Goal: Transaction & Acquisition: Download file/media

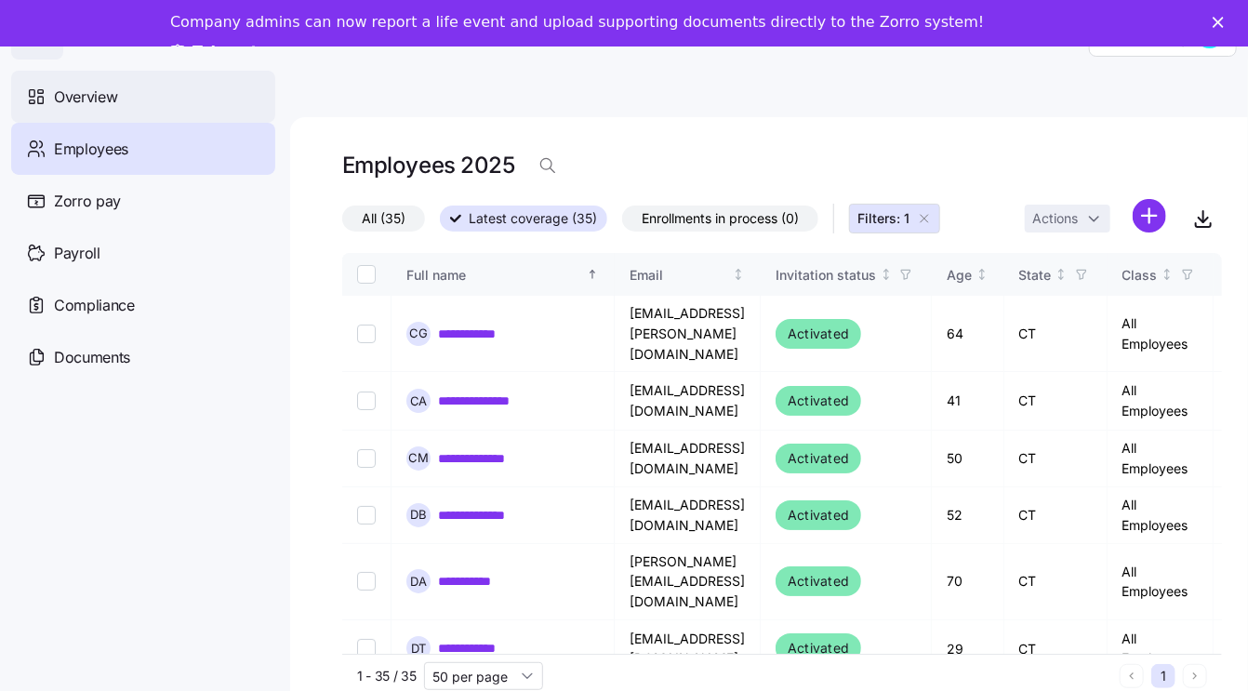
click at [114, 94] on span "Overview" at bounding box center [85, 97] width 63 height 23
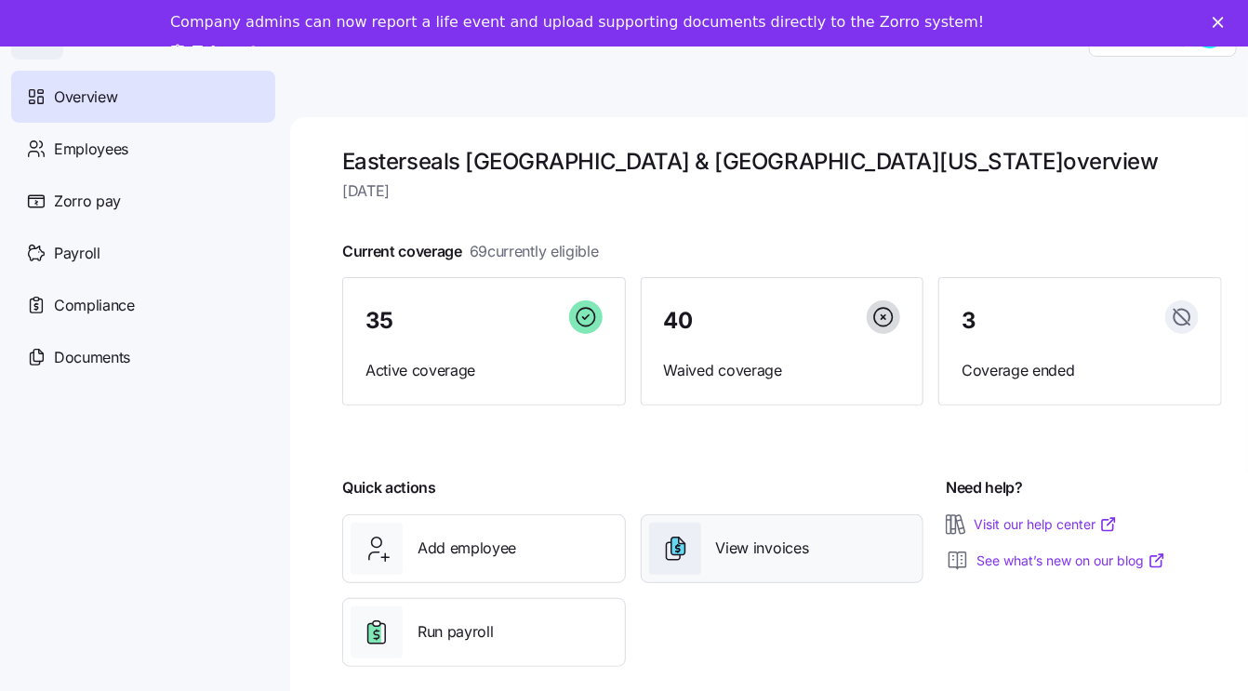
click at [790, 551] on span "View invoices" at bounding box center [762, 548] width 93 height 23
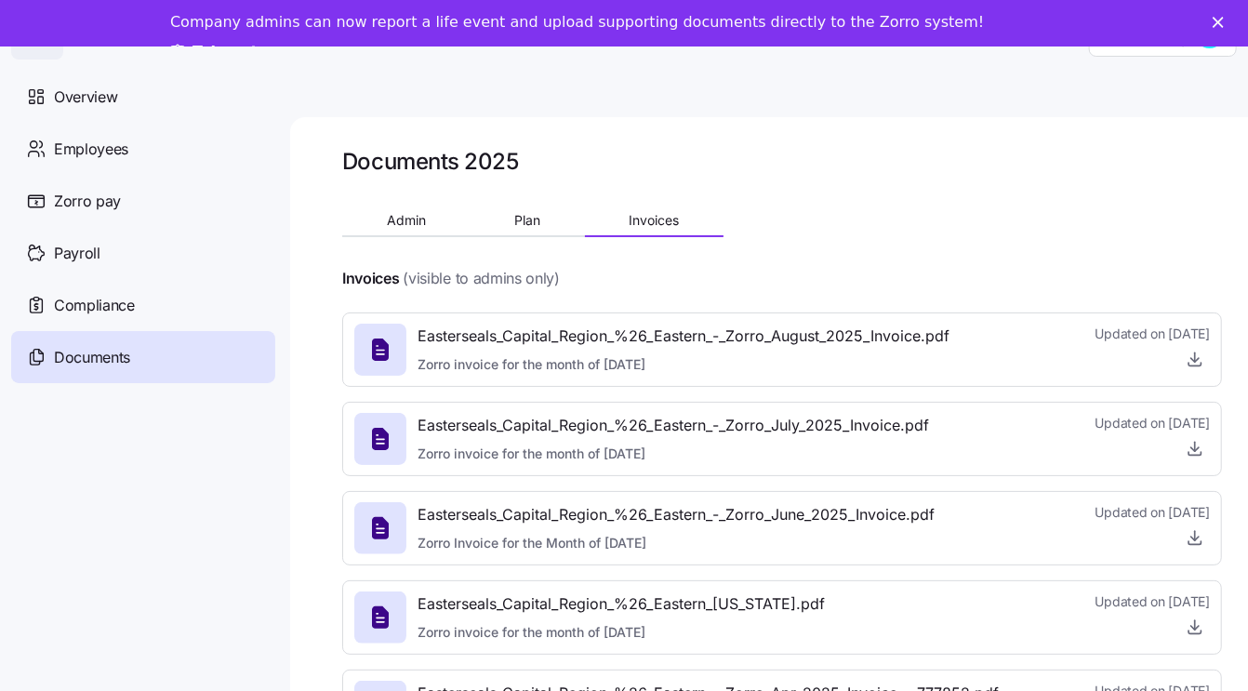
click at [378, 350] on icon at bounding box center [380, 350] width 7 height 8
click at [1197, 361] on icon "button" at bounding box center [1195, 360] width 7 height 4
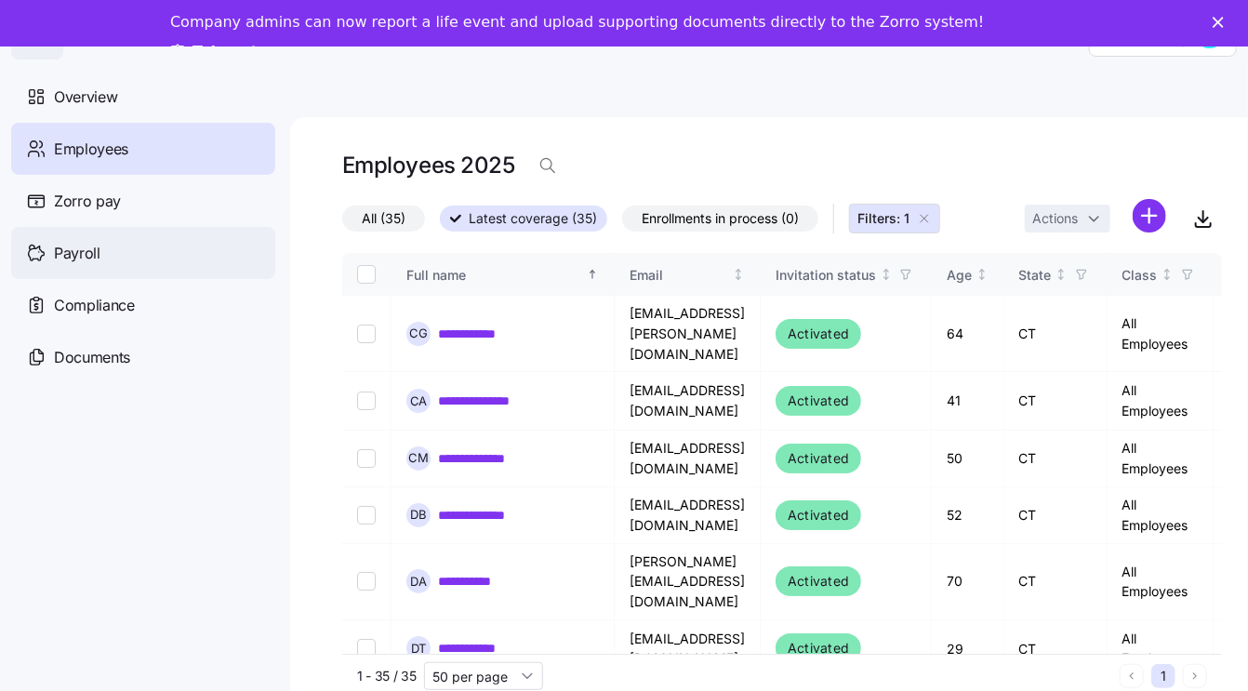
click at [66, 262] on span "Payroll" at bounding box center [77, 253] width 47 height 23
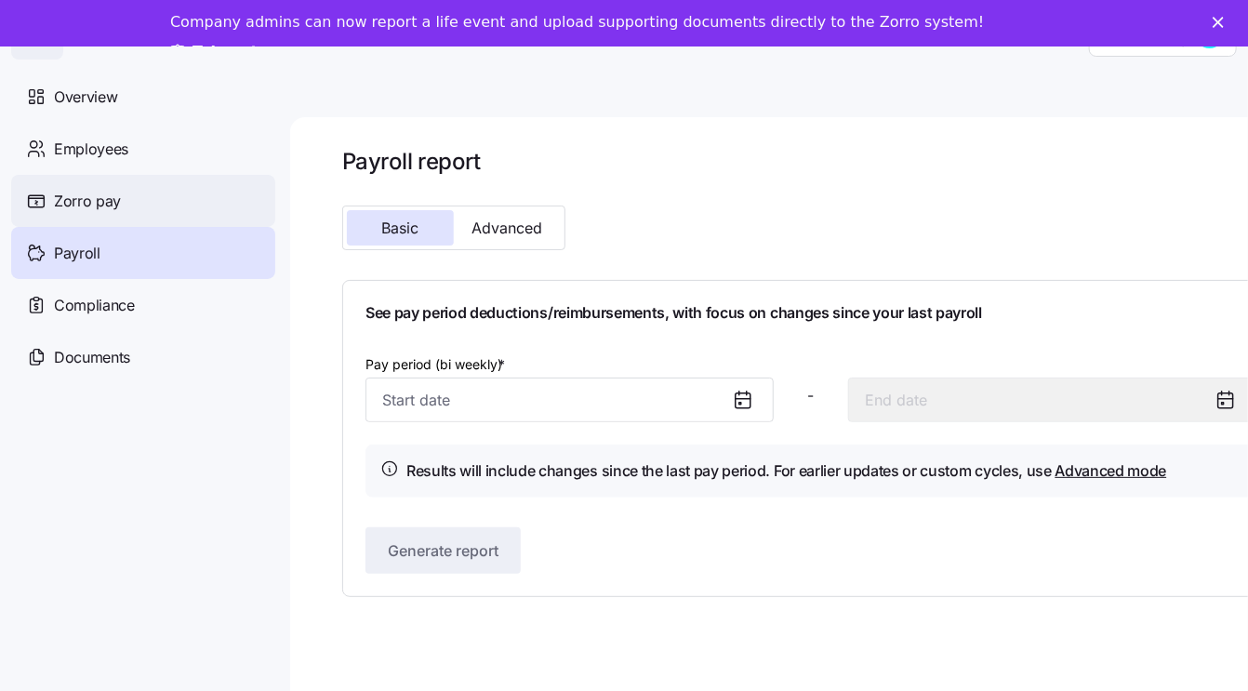
click at [105, 202] on span "Zorro pay" at bounding box center [87, 201] width 67 height 23
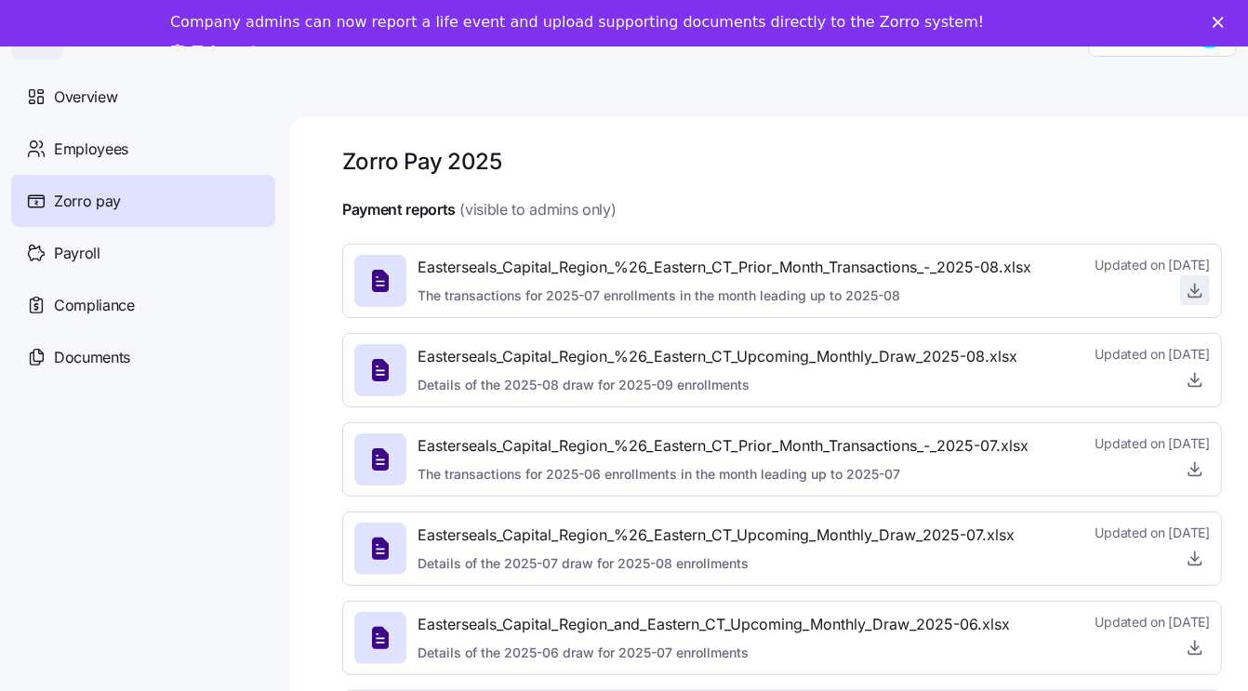
click at [1192, 292] on icon "button" at bounding box center [1195, 290] width 19 height 19
click at [76, 158] on span "Employees" at bounding box center [91, 149] width 74 height 23
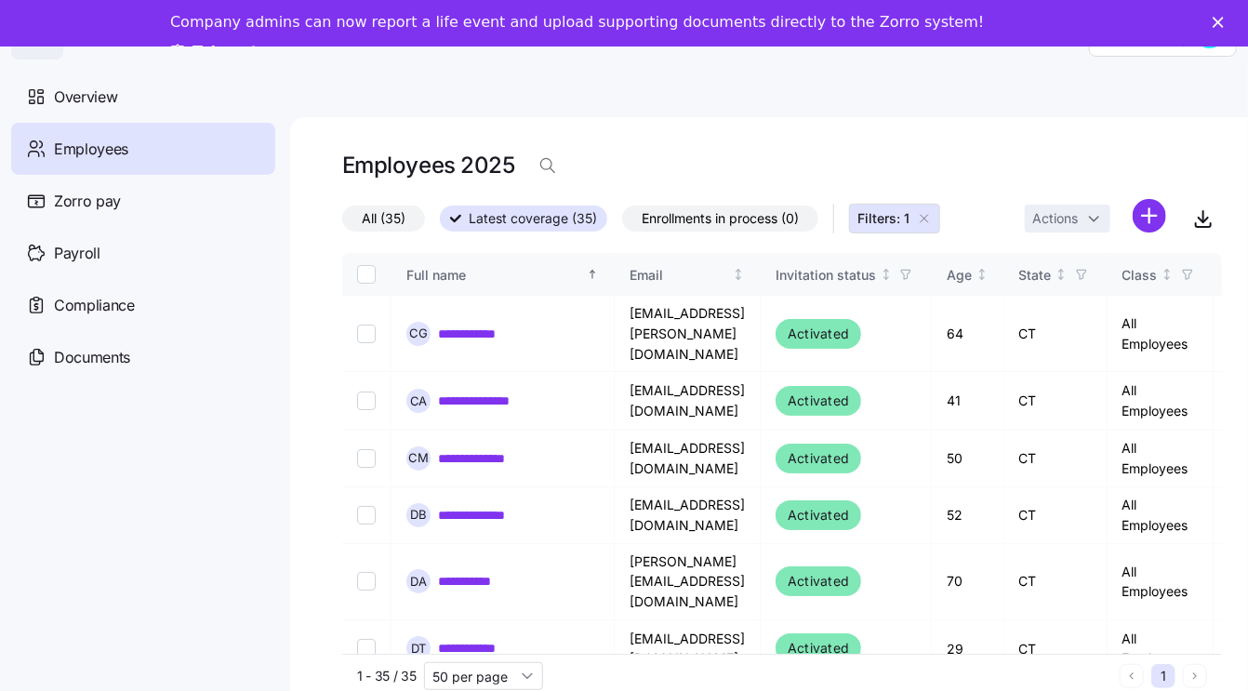
click at [113, 146] on span "Employees" at bounding box center [91, 149] width 74 height 23
click at [87, 99] on span "Overview" at bounding box center [85, 97] width 63 height 23
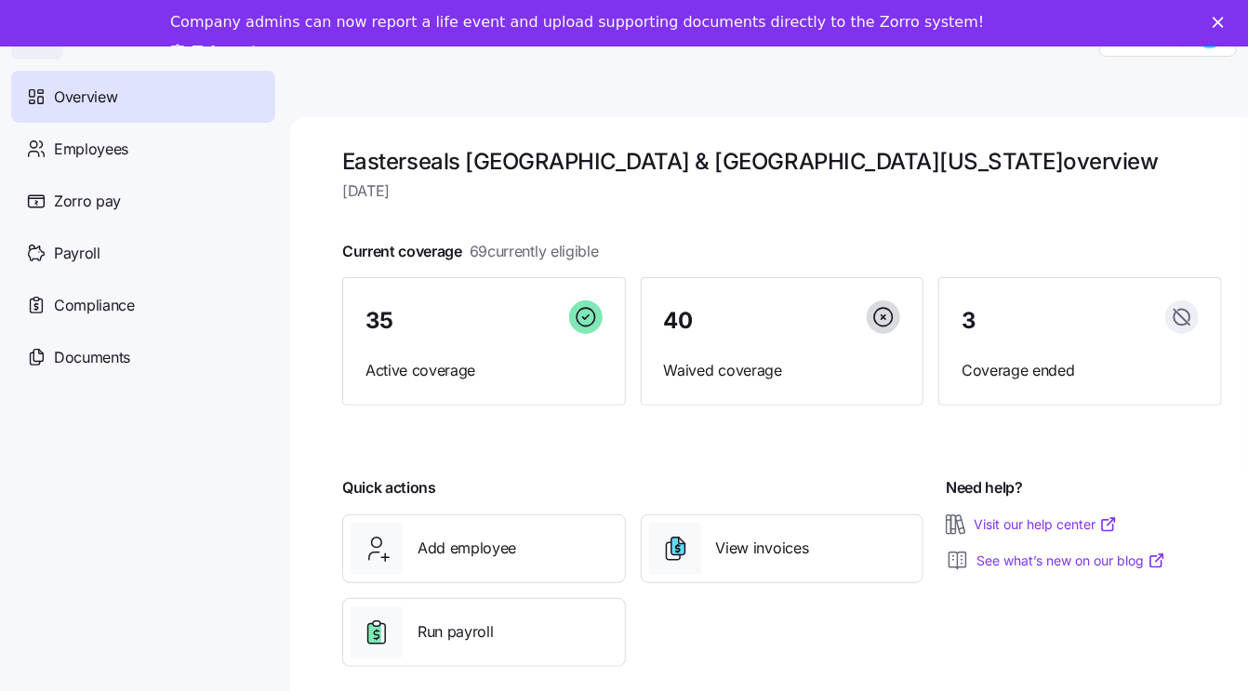
scroll to position [60, 0]
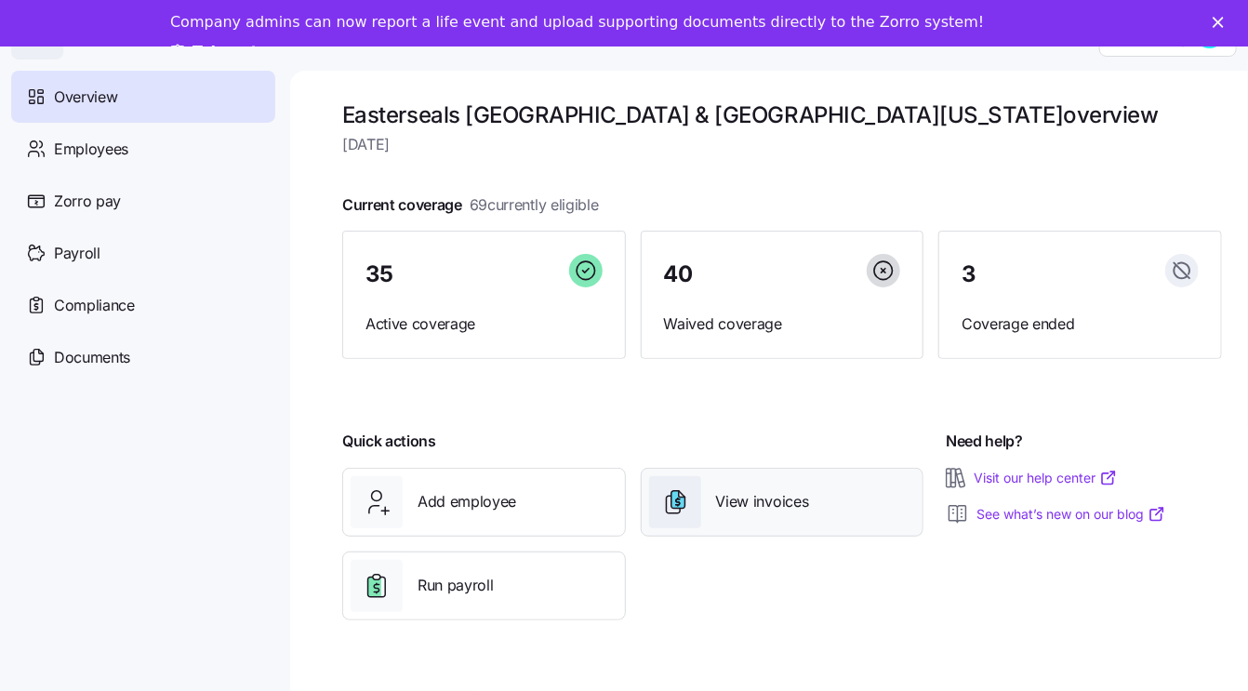
click at [682, 493] on icon at bounding box center [679, 500] width 14 height 18
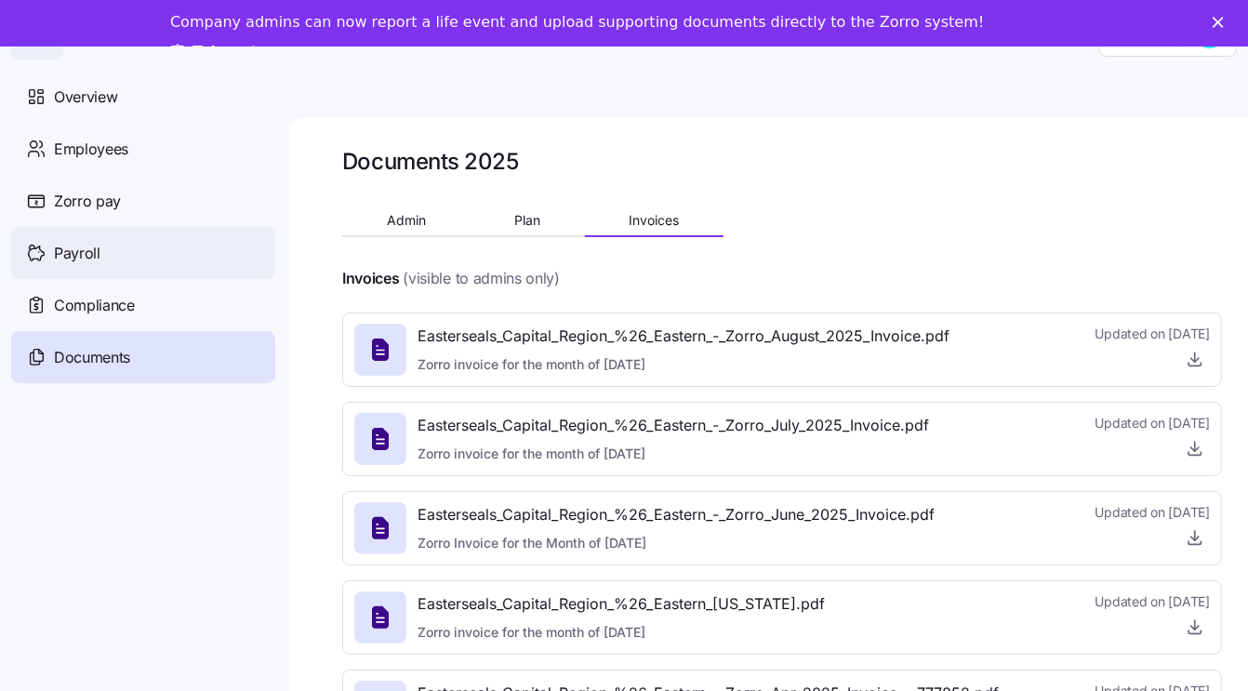
click at [83, 256] on span "Payroll" at bounding box center [77, 253] width 47 height 23
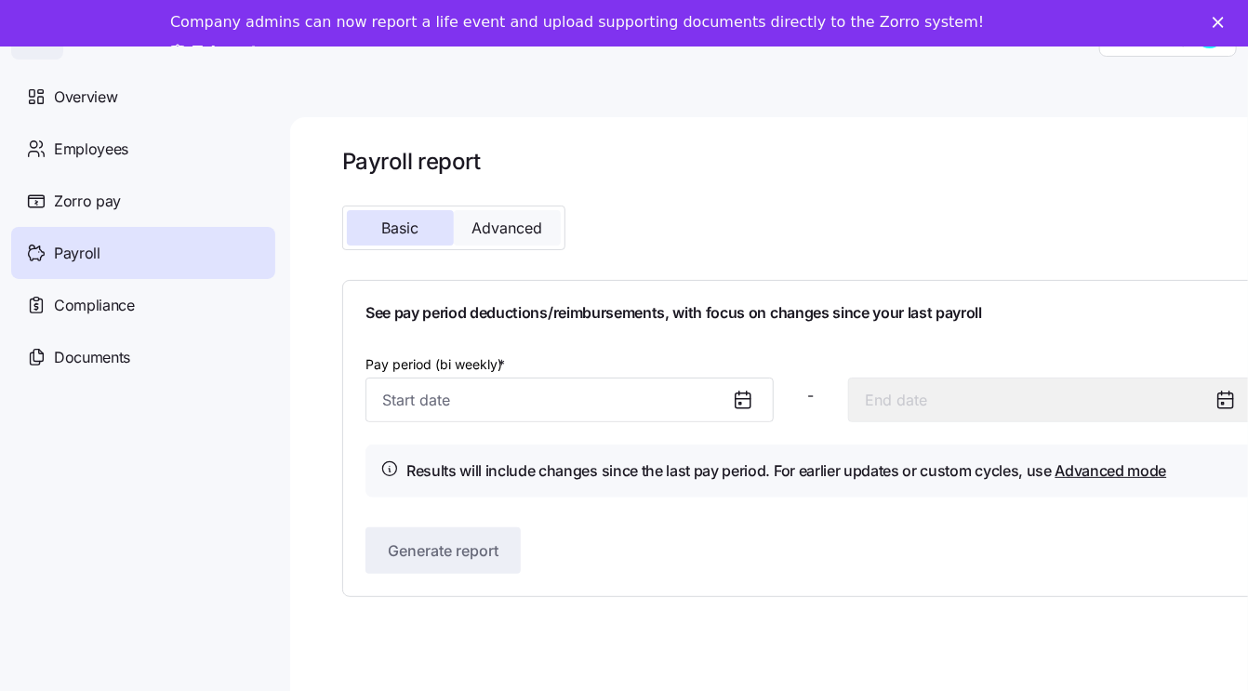
click at [513, 235] on span "Advanced" at bounding box center [508, 227] width 71 height 15
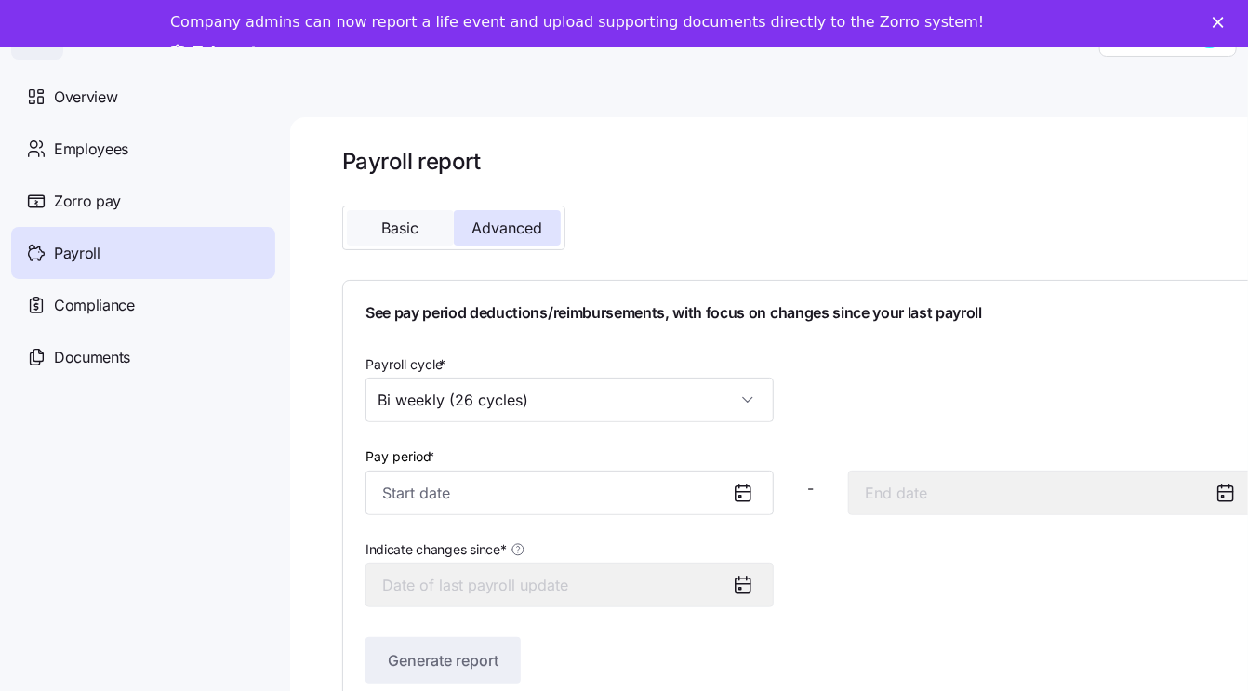
click at [405, 225] on span "Basic" at bounding box center [400, 227] width 37 height 15
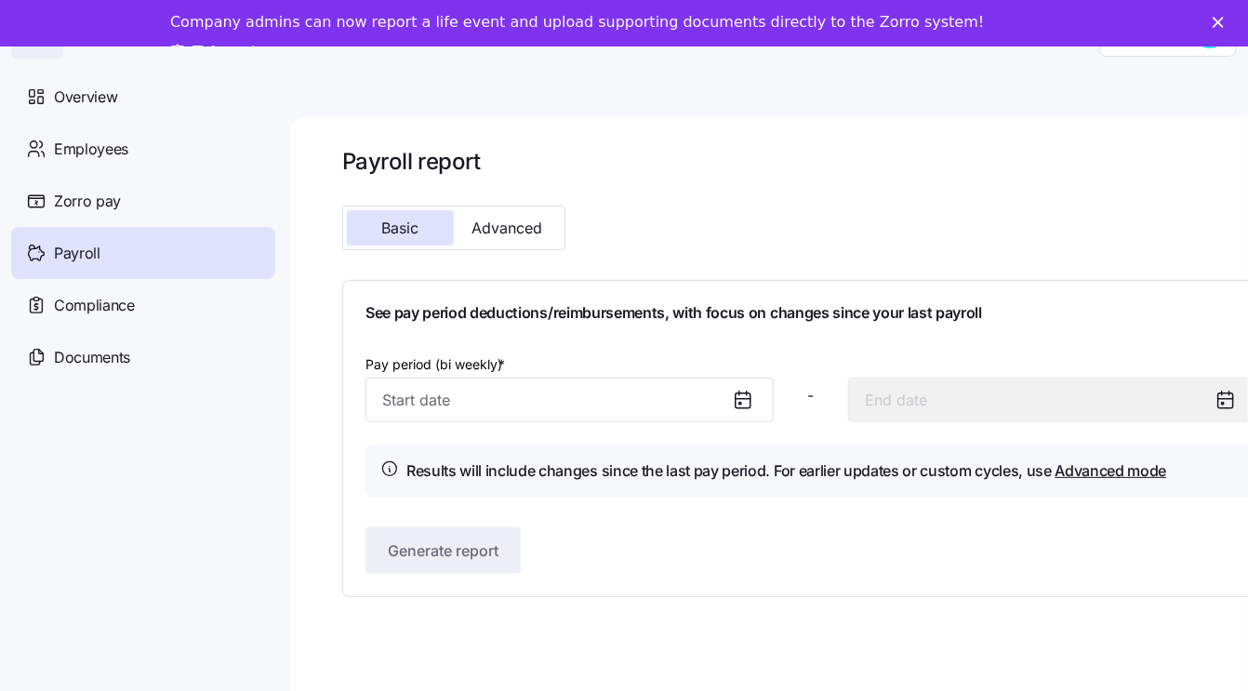
click at [1230, 402] on icon at bounding box center [1226, 400] width 22 height 22
click at [503, 223] on span "Advanced" at bounding box center [508, 227] width 71 height 15
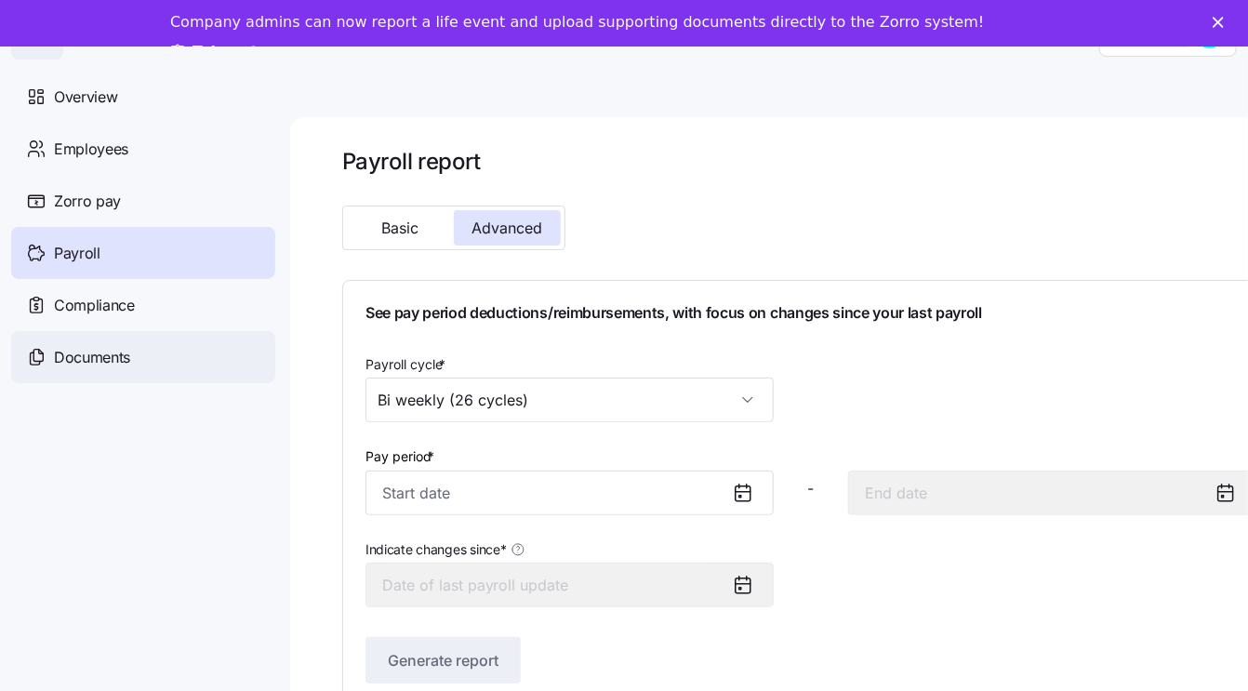
click at [94, 373] on div "Documents" at bounding box center [143, 357] width 264 height 52
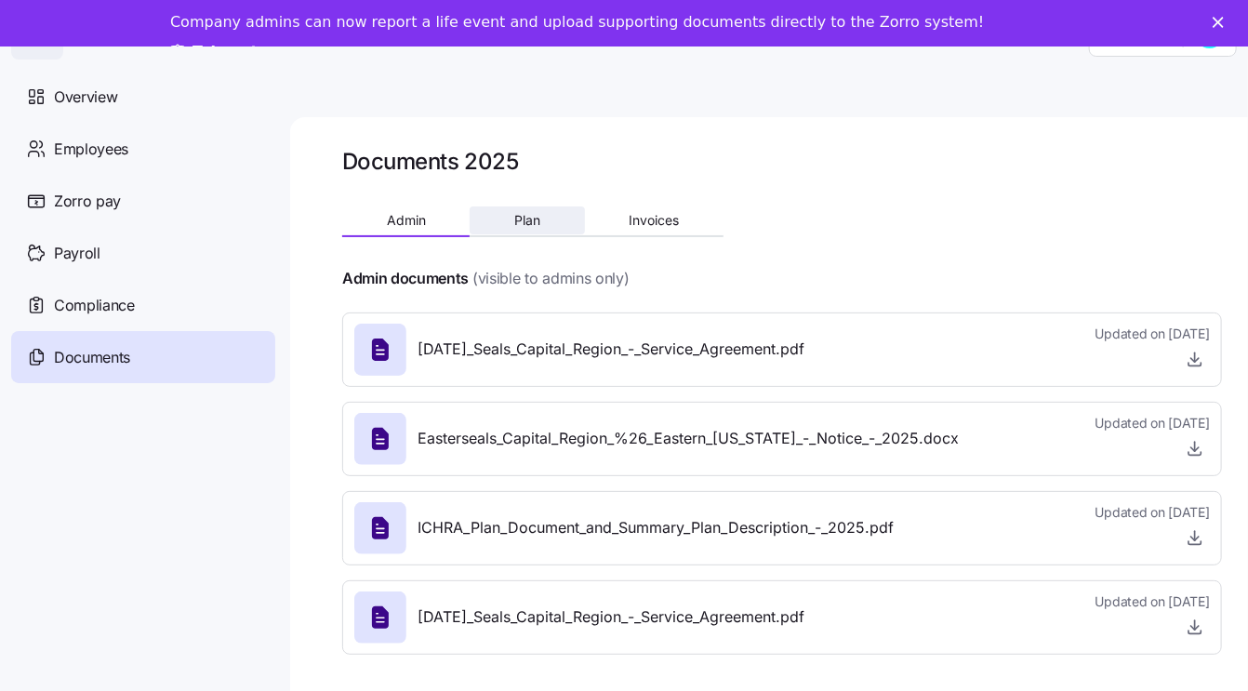
click at [521, 225] on span "Plan" at bounding box center [527, 220] width 26 height 13
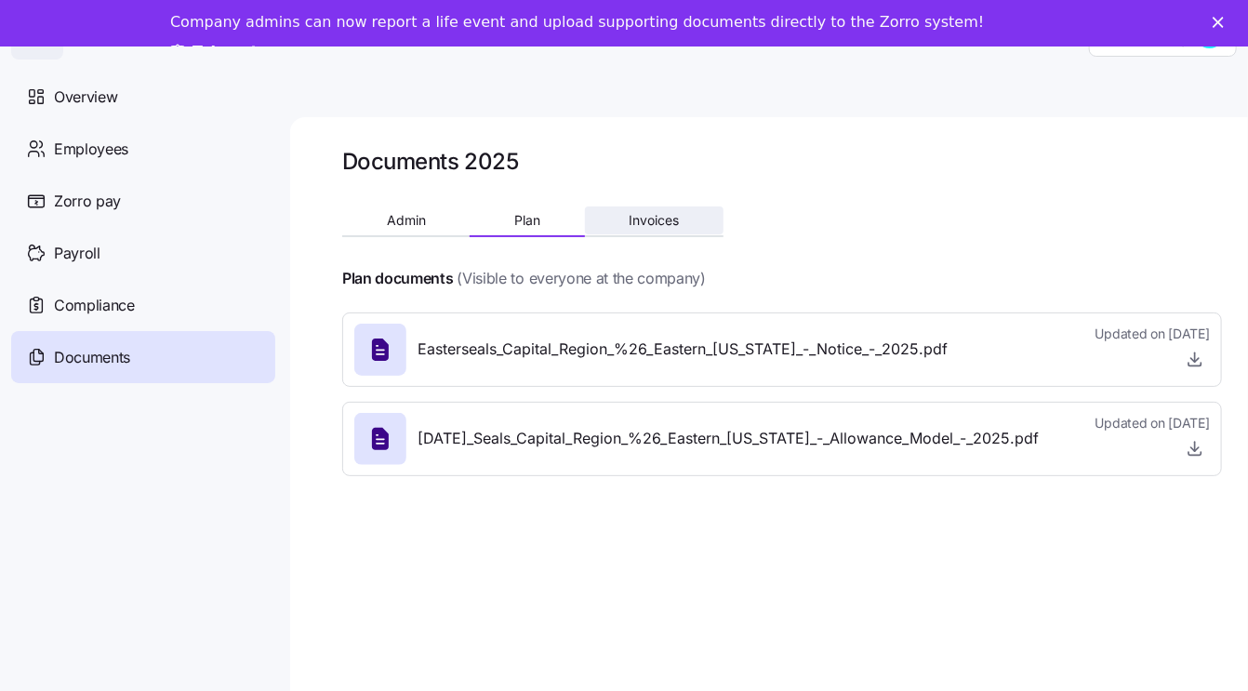
click at [648, 227] on span "Invoices" at bounding box center [654, 220] width 50 height 13
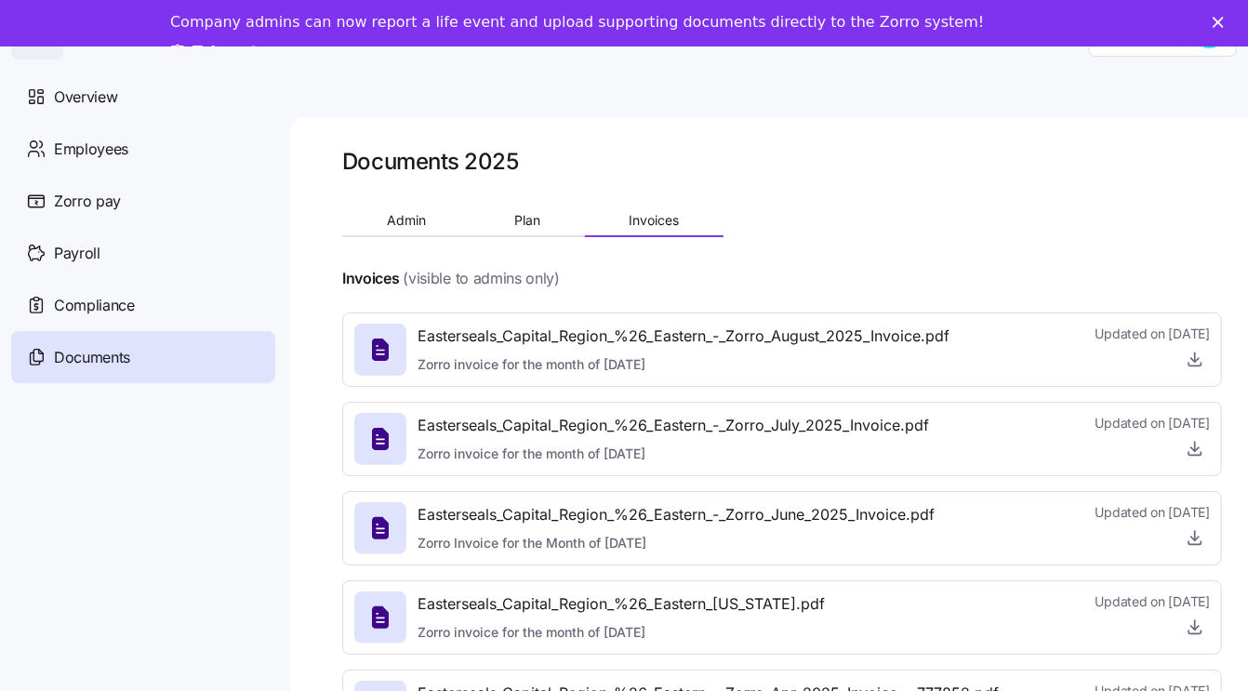
click at [383, 352] on icon at bounding box center [380, 350] width 17 height 22
click at [1193, 363] on icon "button" at bounding box center [1195, 359] width 19 height 19
